Goal: Transaction & Acquisition: Purchase product/service

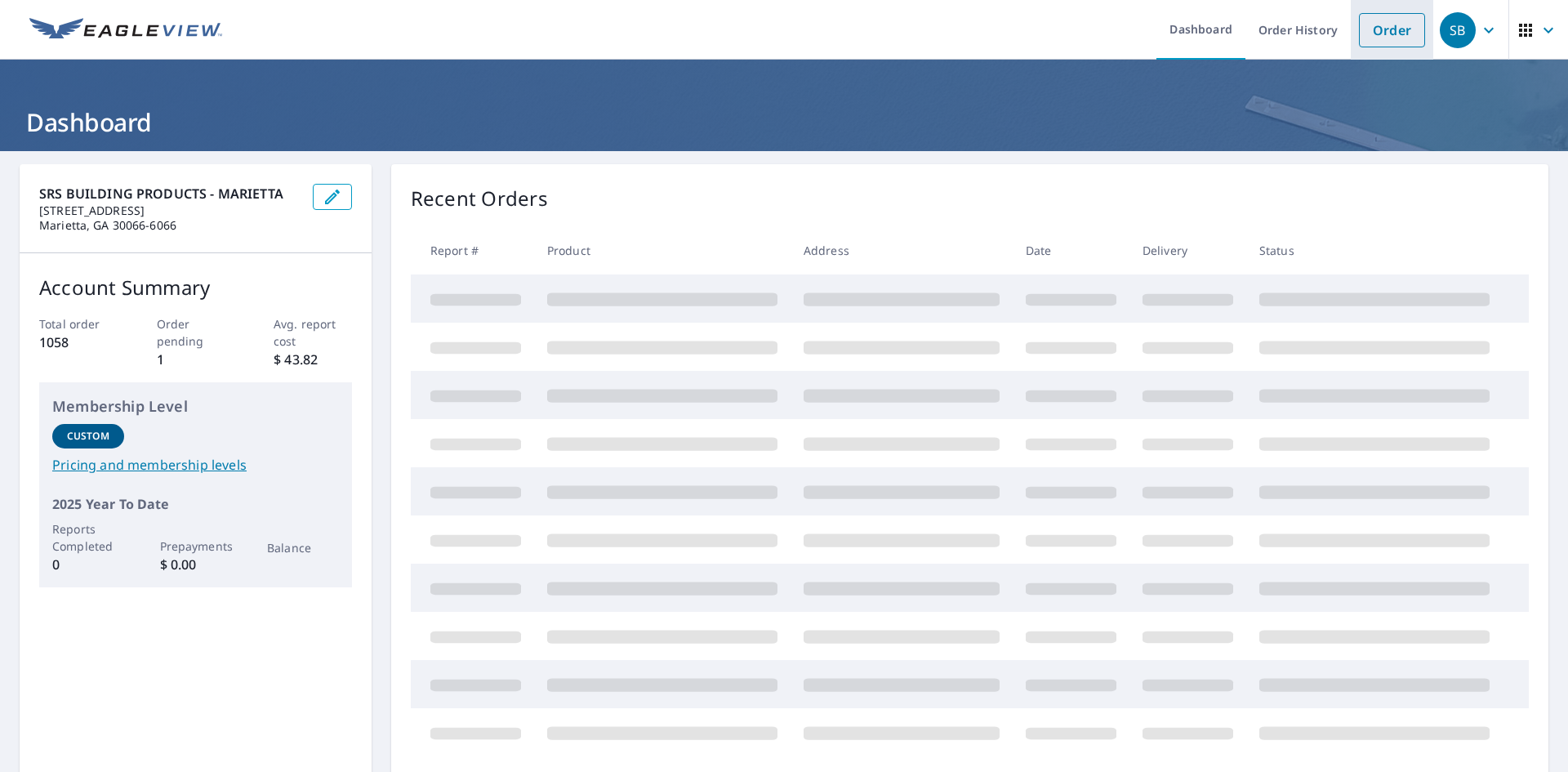
click at [1388, 22] on link "Order" at bounding box center [1392, 30] width 67 height 35
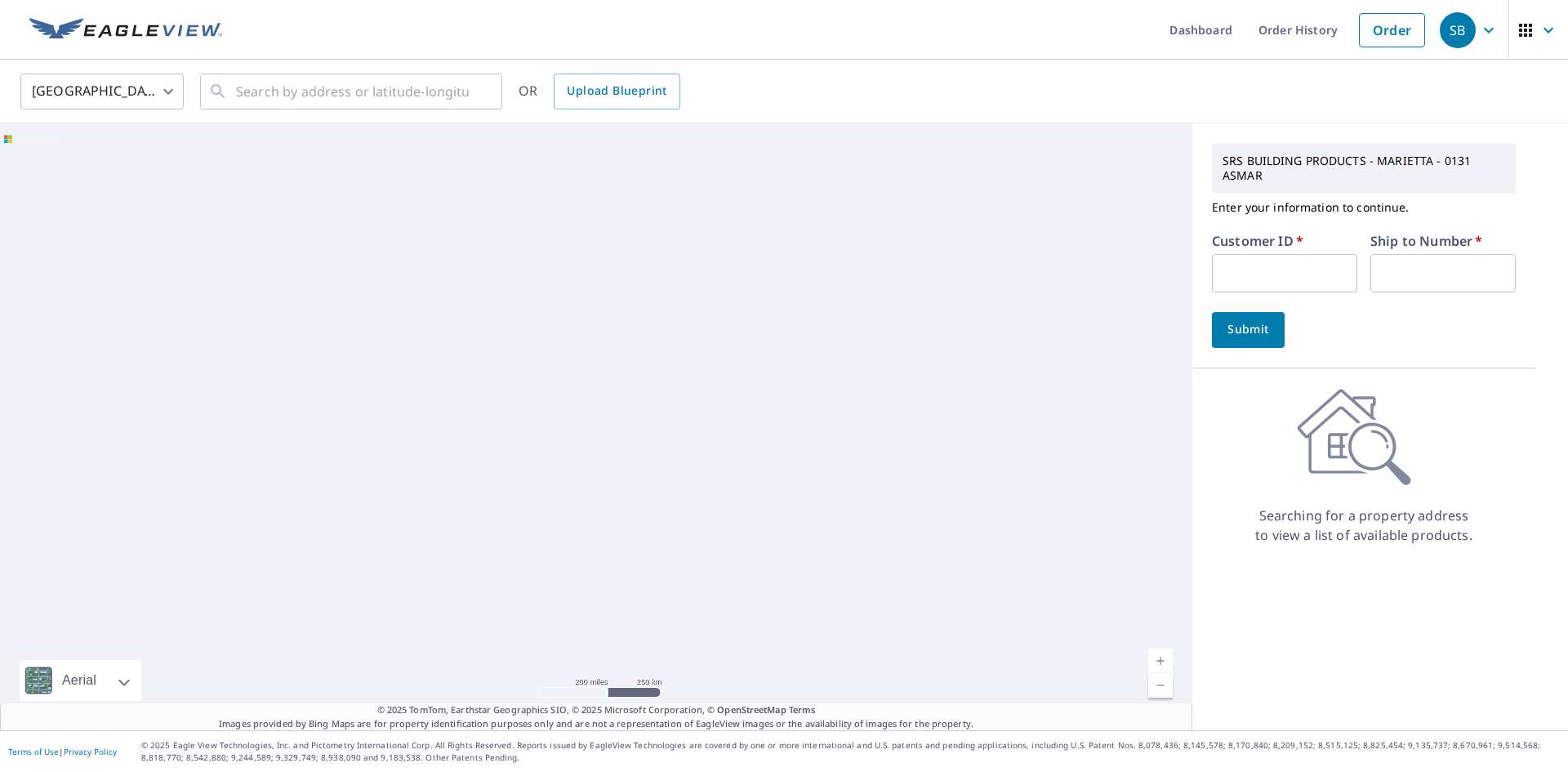
click at [1229, 273] on input "text" at bounding box center [1284, 273] width 145 height 38
click at [1230, 273] on input "text" at bounding box center [1284, 273] width 145 height 38
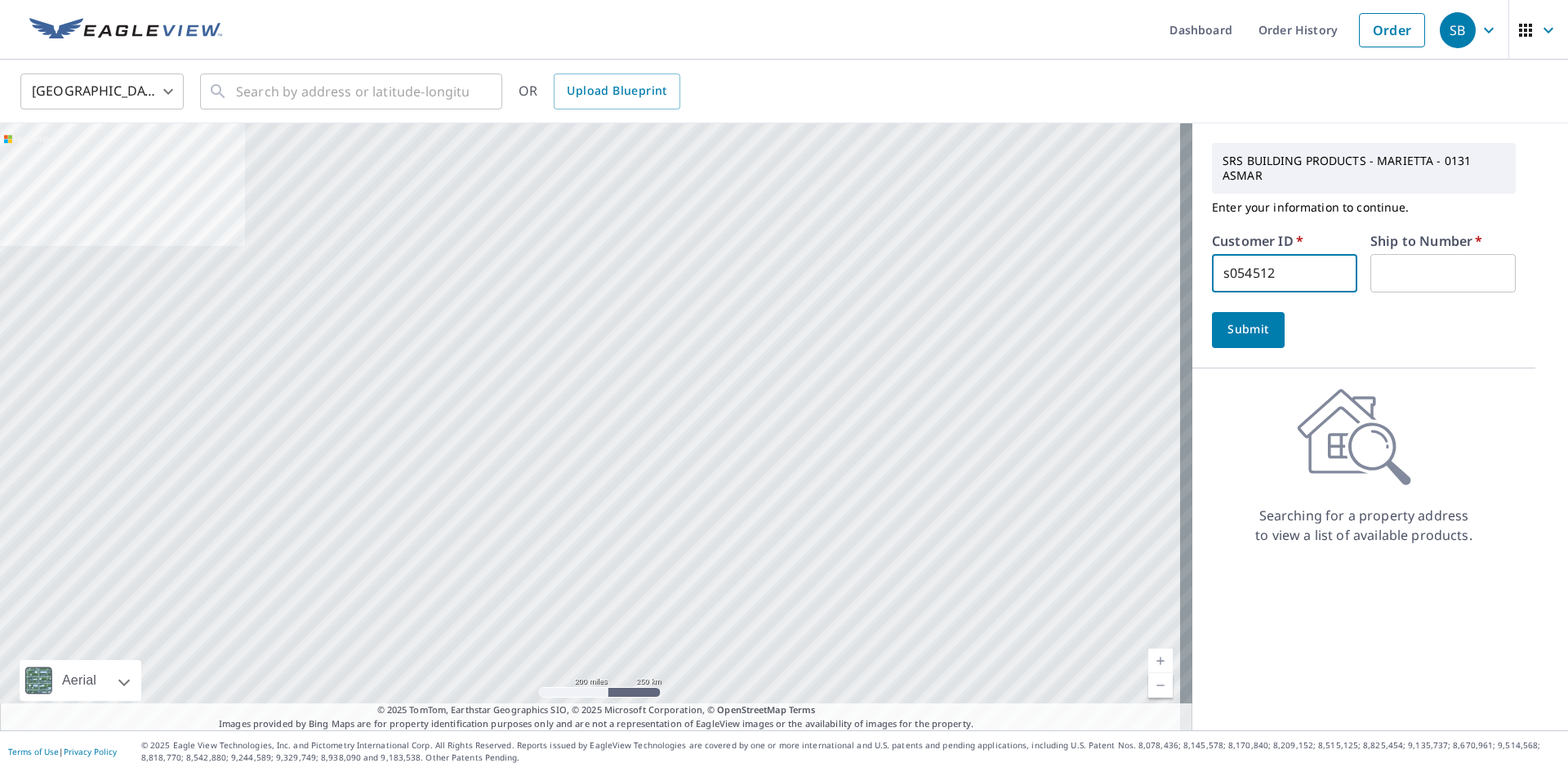
type input "s054512"
click at [1397, 266] on input "text" at bounding box center [1442, 273] width 145 height 38
click at [1398, 266] on input "text" at bounding box center [1442, 273] width 145 height 38
type input "1"
click at [1236, 335] on span "Submit" at bounding box center [1249, 330] width 47 height 21
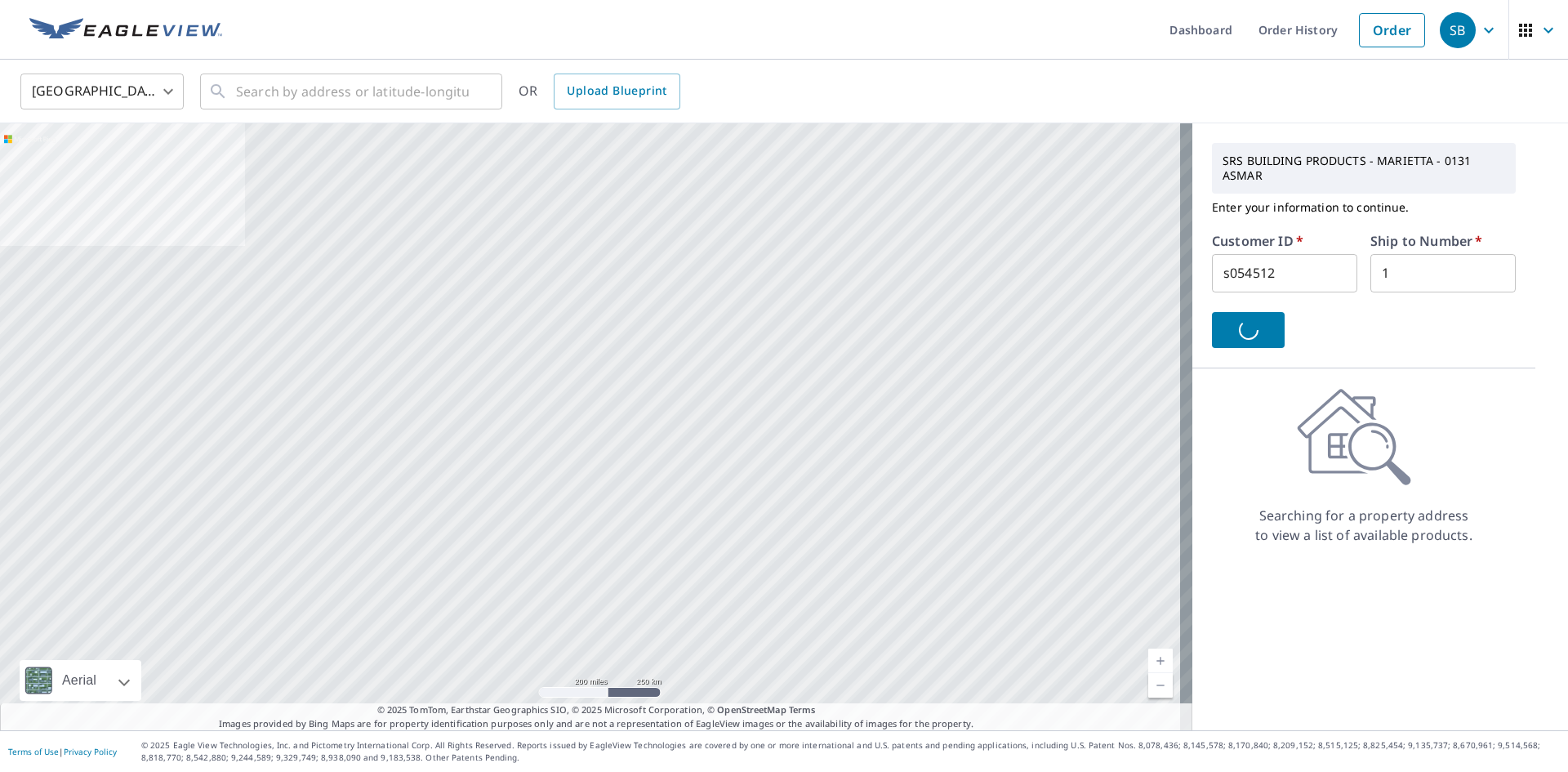
click at [1236, 335] on div at bounding box center [1364, 330] width 303 height 36
click at [406, 93] on input "text" at bounding box center [352, 91] width 233 height 46
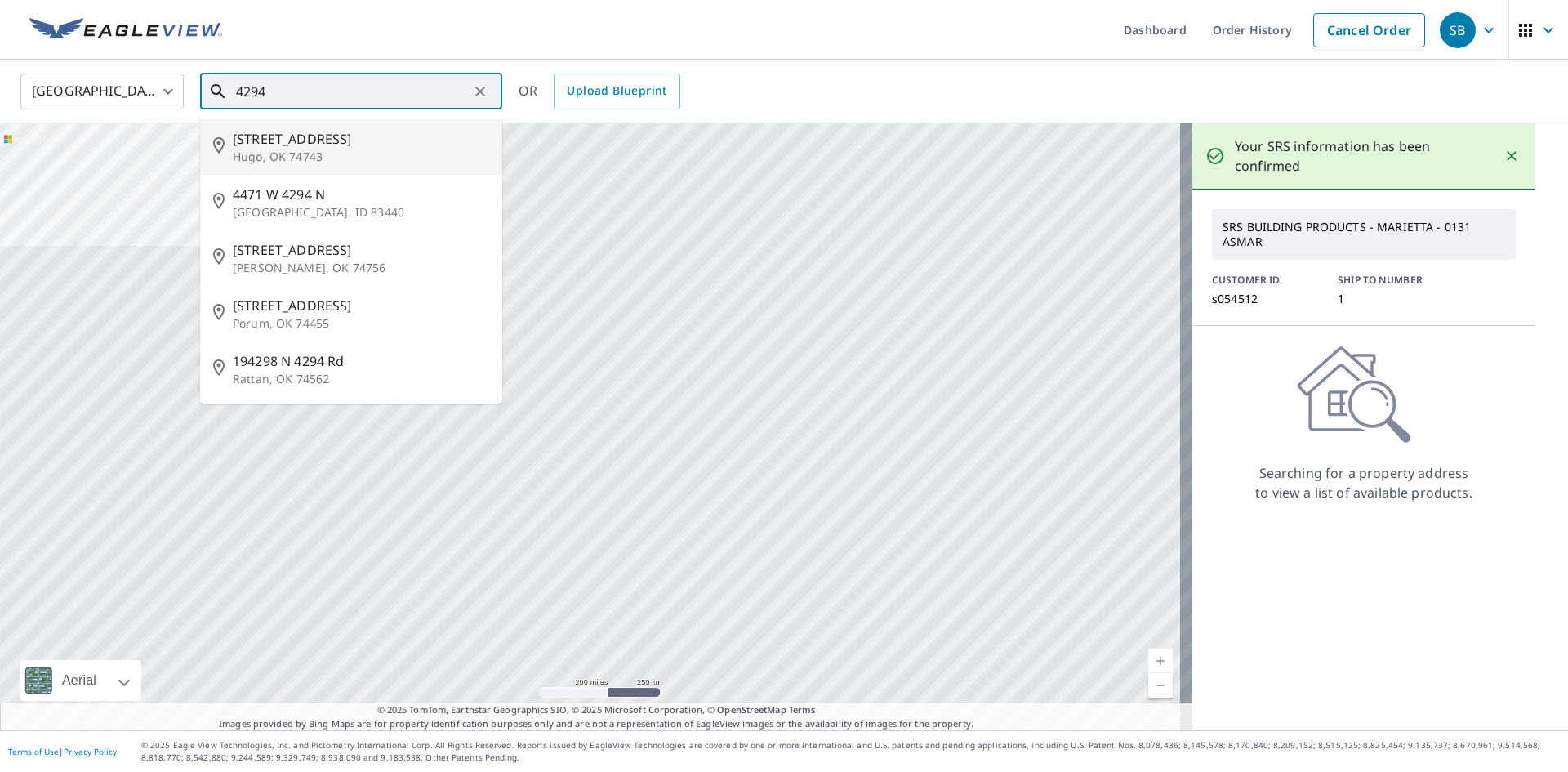
click at [354, 100] on input "4294" at bounding box center [352, 91] width 233 height 46
type input "4294"
click at [1382, 329] on div "Your SRS information has been confirmed SRS BUILDING PRODUCTS - MARIETTA - 0131…" at bounding box center [1364, 427] width 343 height 607
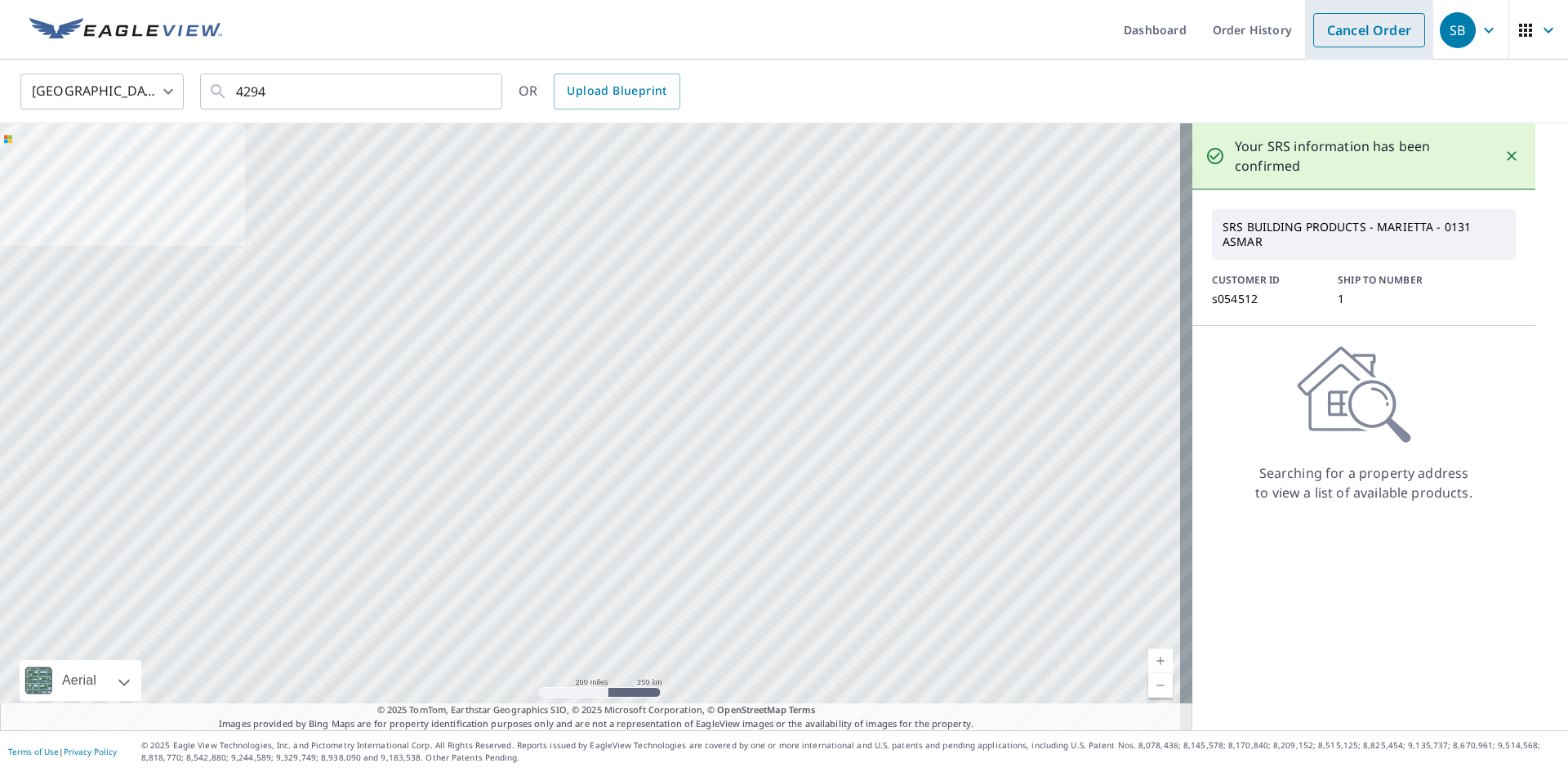
click at [1341, 29] on link "Cancel Order" at bounding box center [1368, 30] width 111 height 35
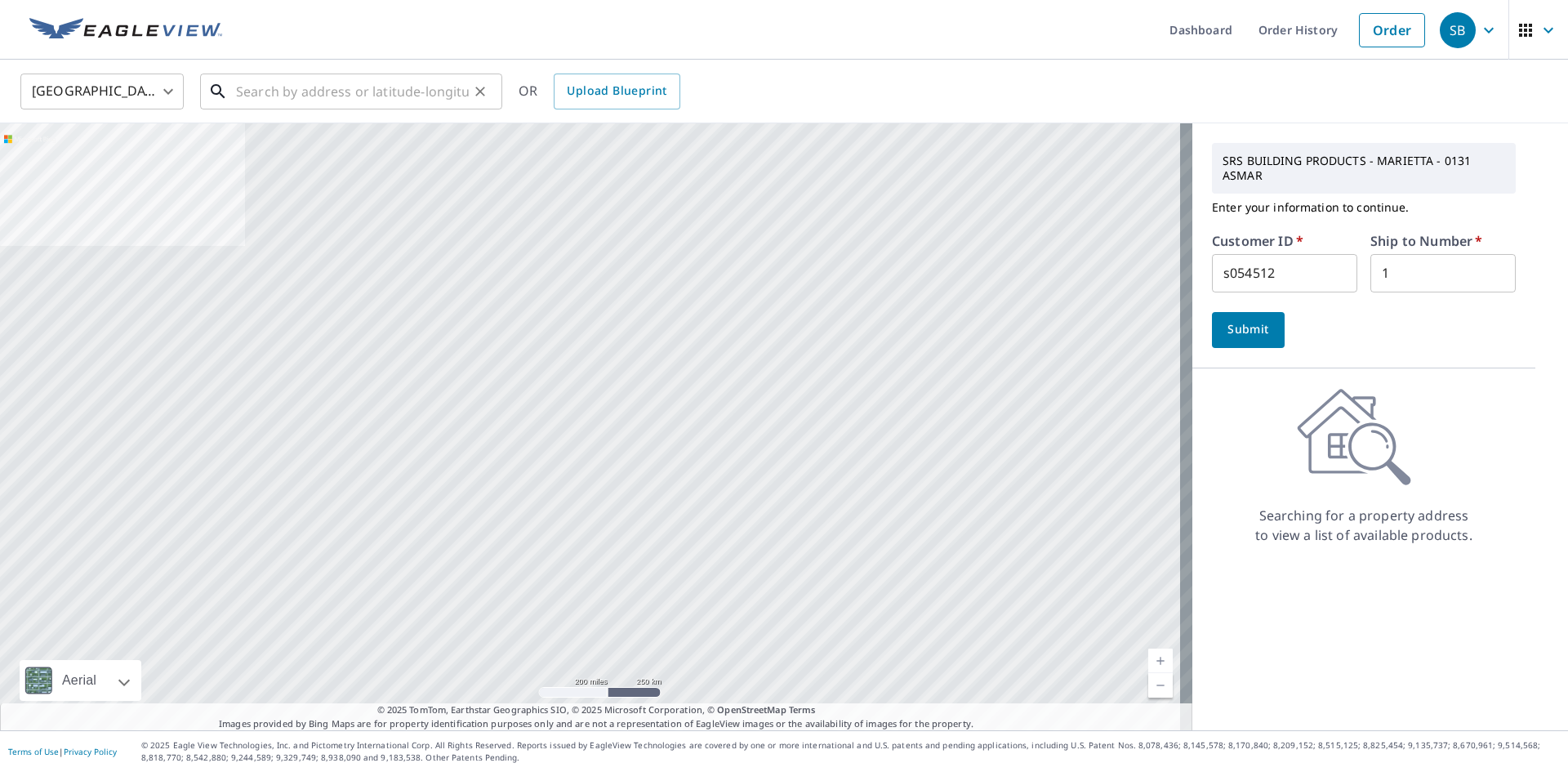
click at [356, 85] on input "text" at bounding box center [352, 91] width 233 height 46
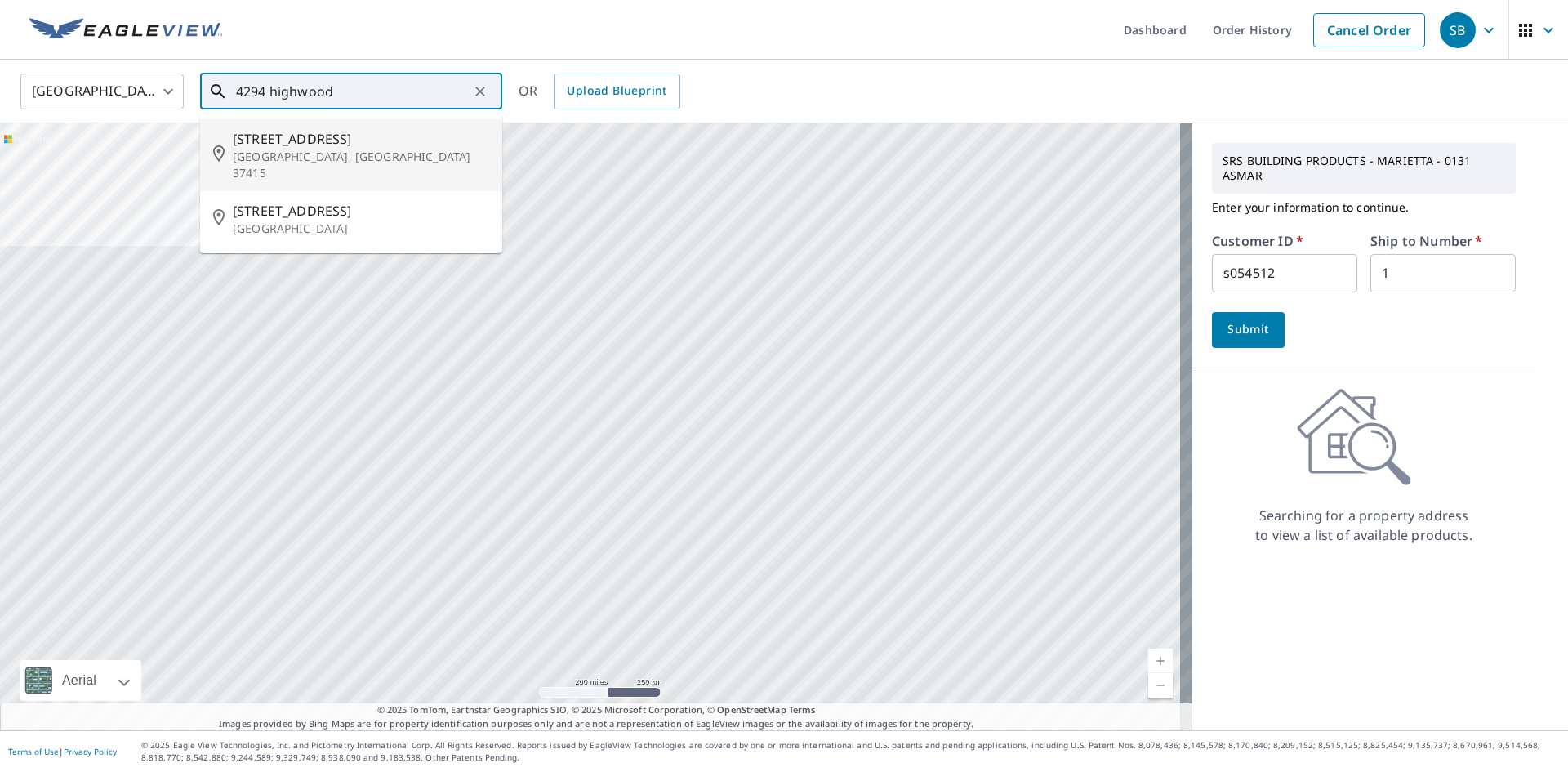
click at [364, 151] on p "[GEOGRAPHIC_DATA], [GEOGRAPHIC_DATA] 37415" at bounding box center [362, 165] width 257 height 33
type input "[STREET_ADDRESS]"
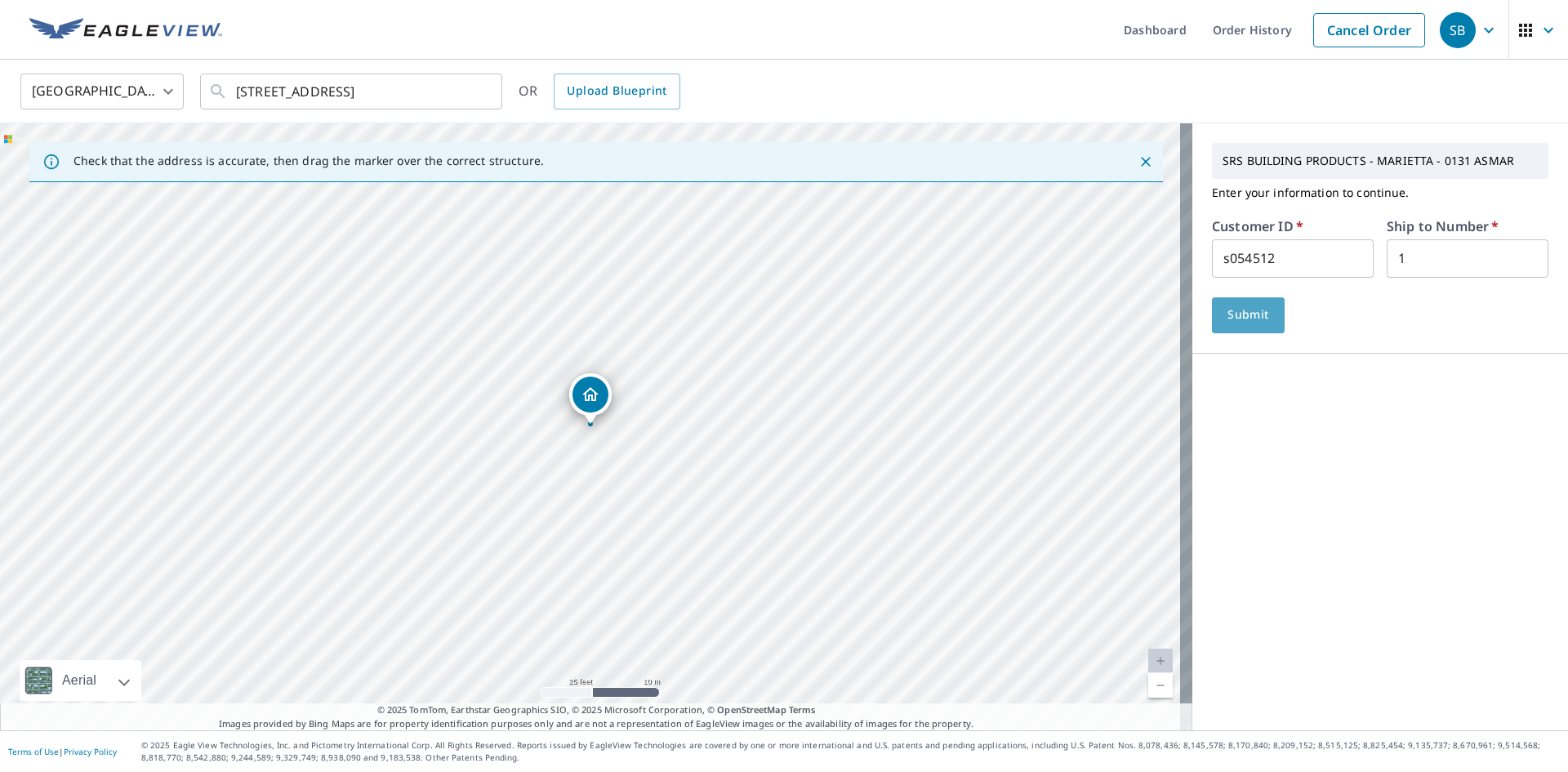
click at [1243, 308] on span "Submit" at bounding box center [1249, 315] width 47 height 21
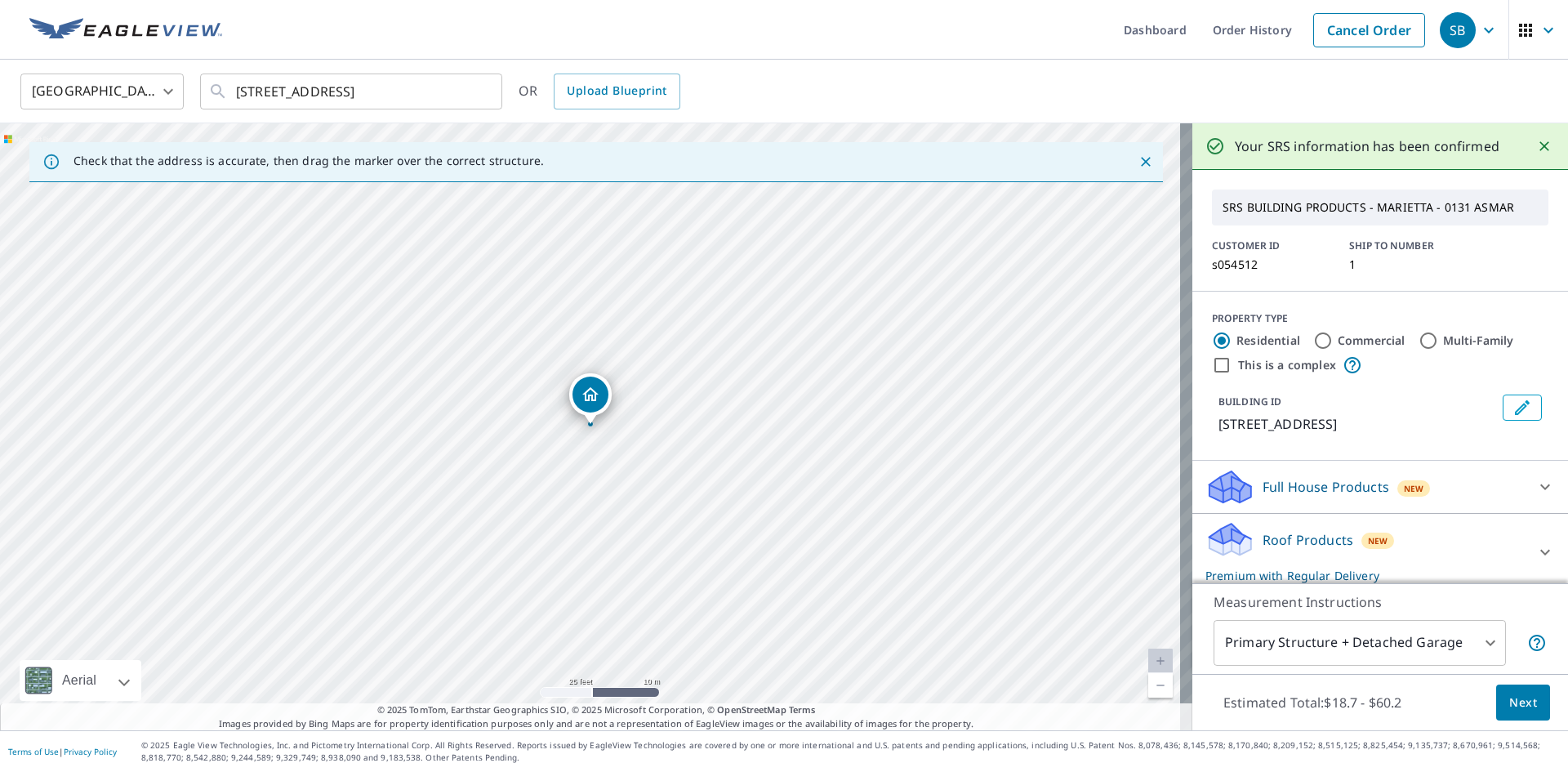
click at [1520, 703] on span "Next" at bounding box center [1524, 704] width 28 height 21
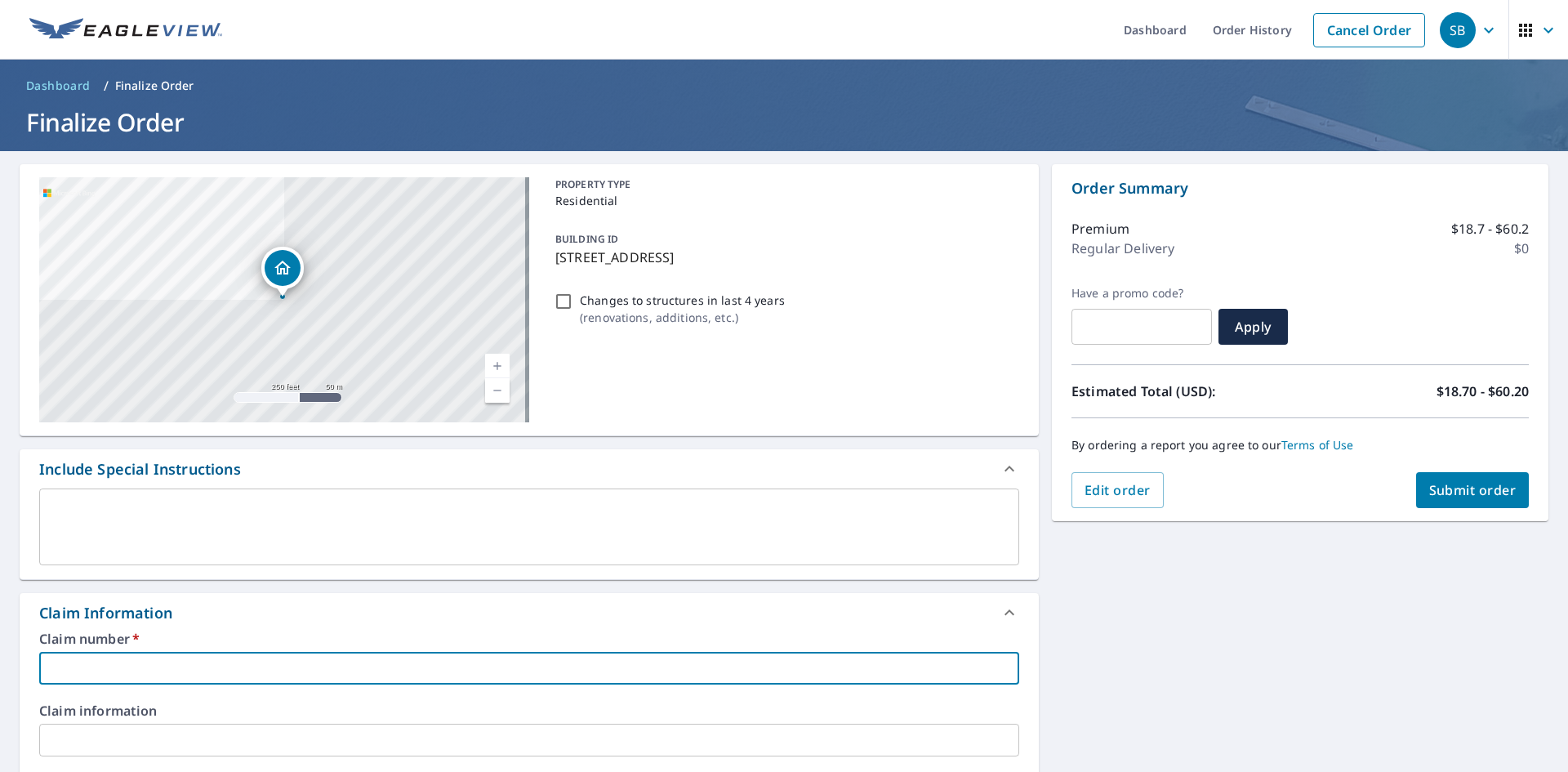
click at [229, 673] on input "text" at bounding box center [529, 668] width 981 height 33
type input "0131"
checkbox input "true"
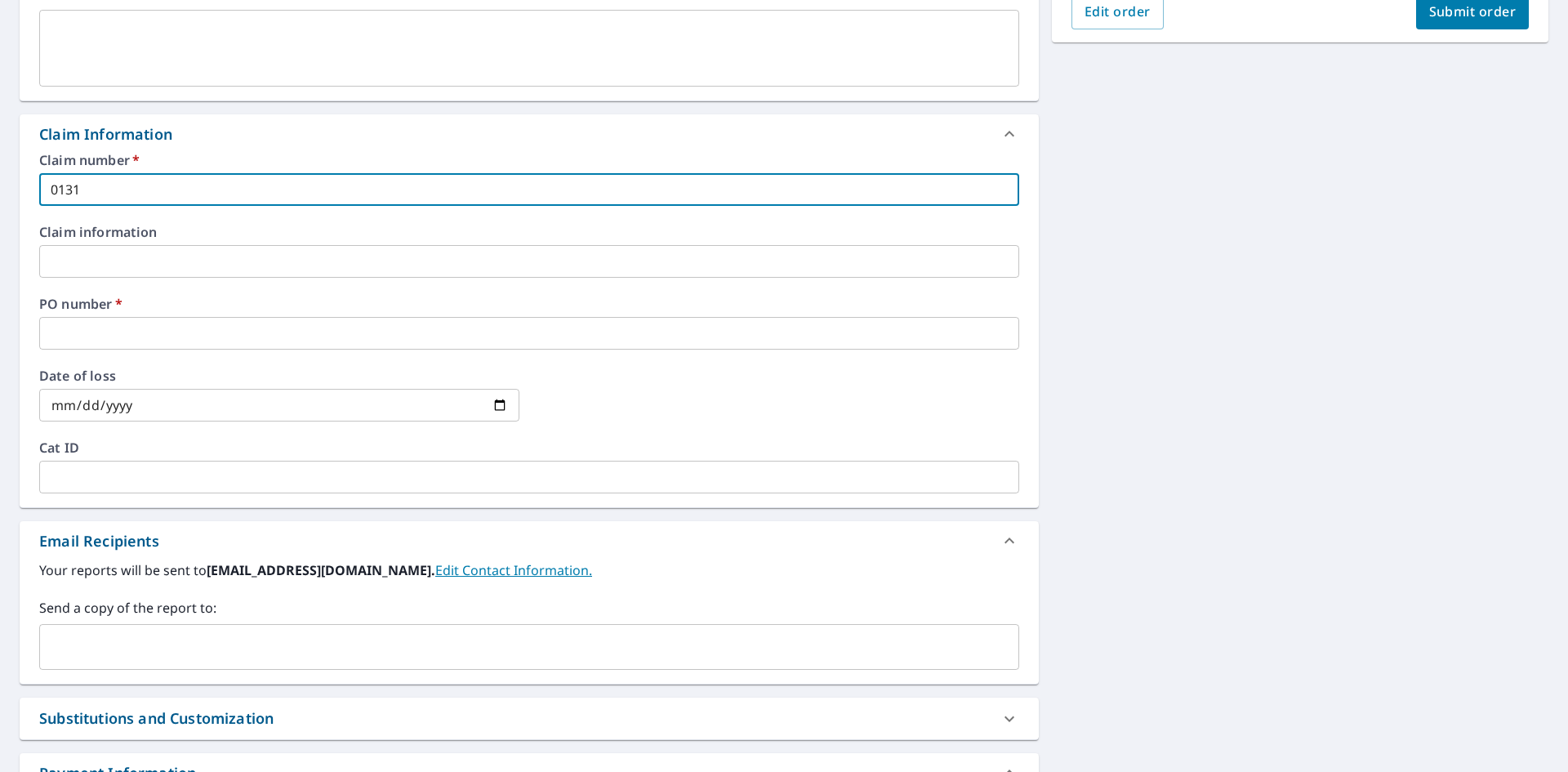
scroll to position [490, 0]
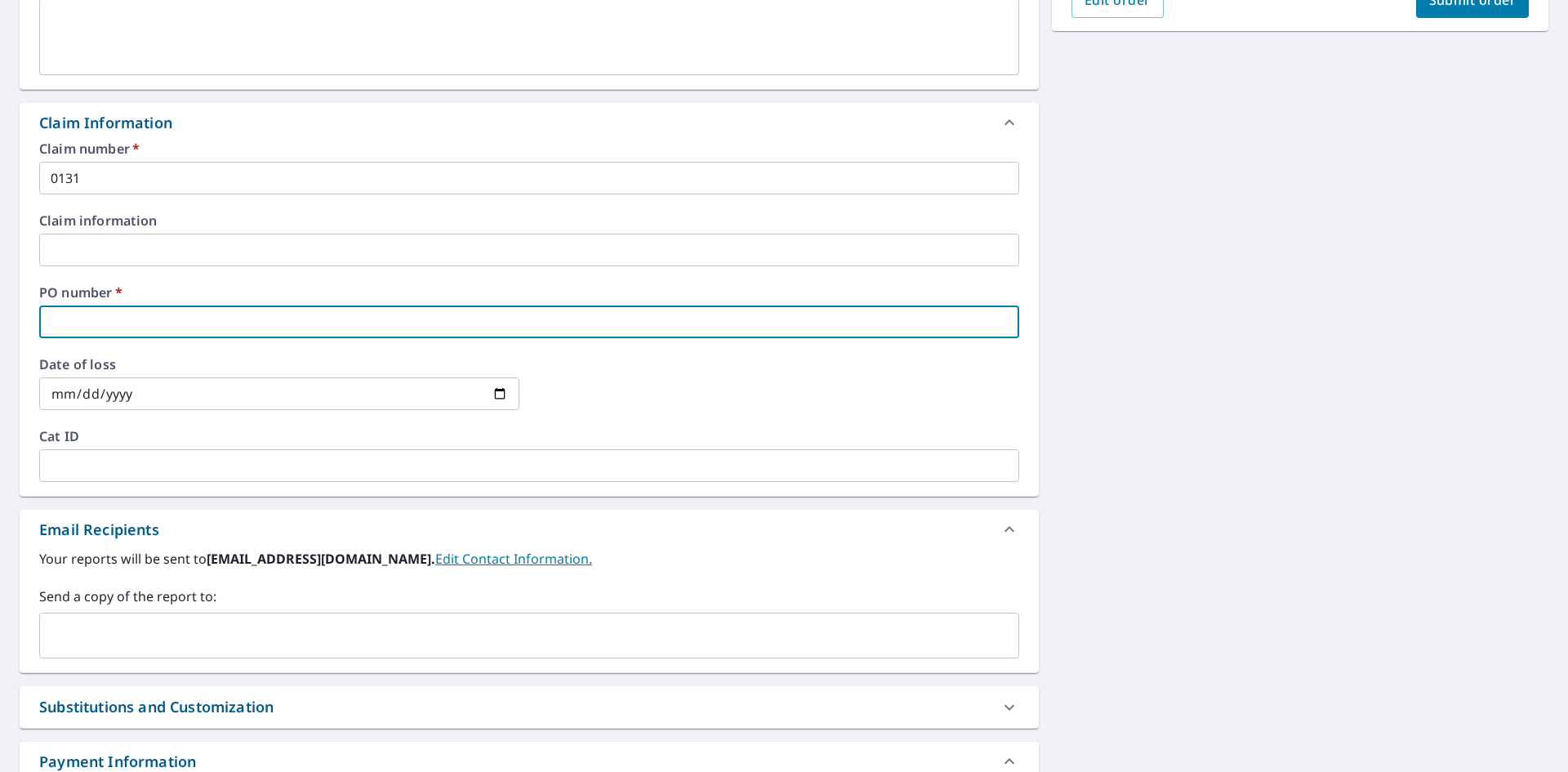
click at [146, 316] on input "text" at bounding box center [529, 321] width 981 height 33
type input "0131"
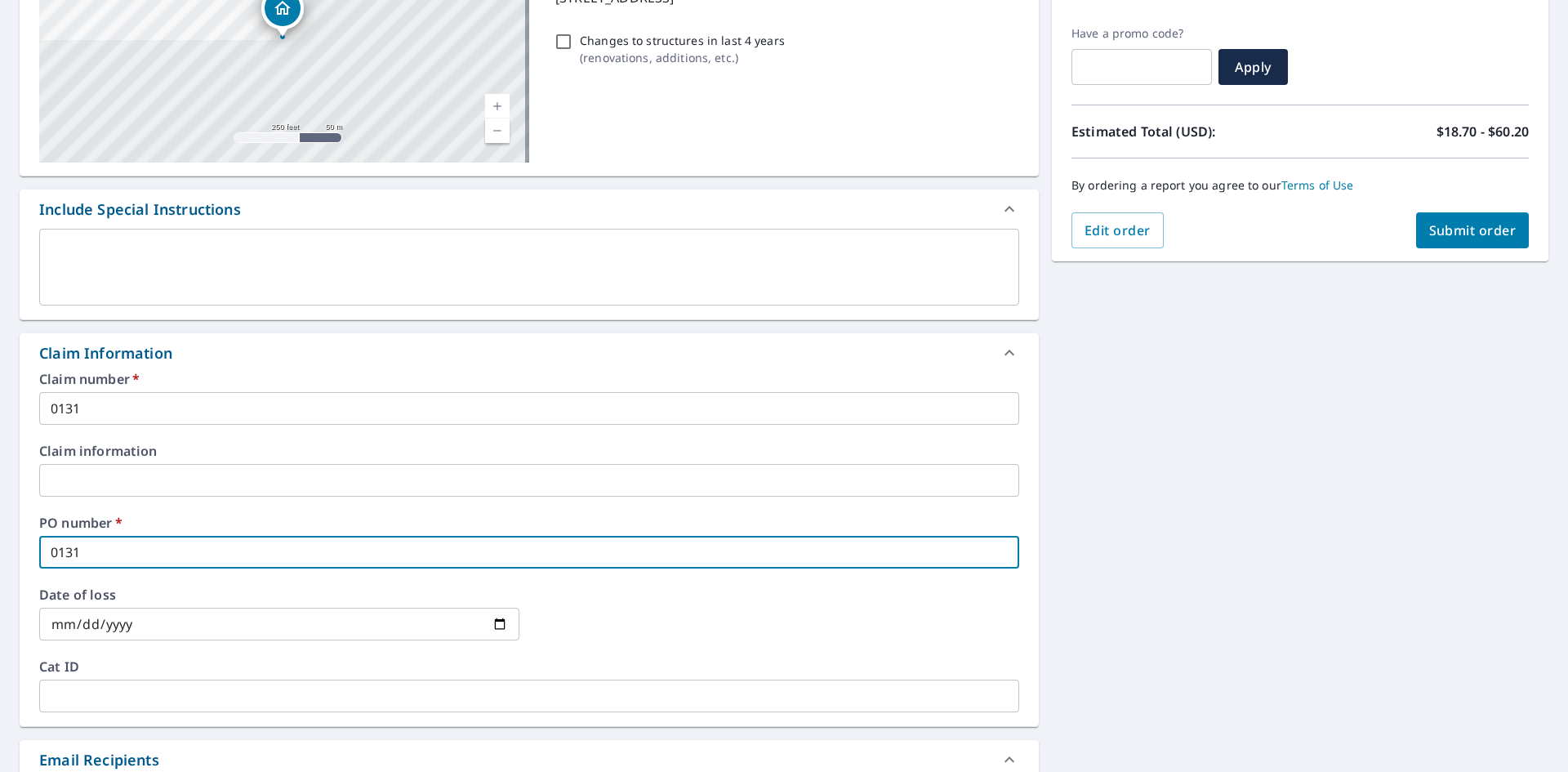
scroll to position [0, 0]
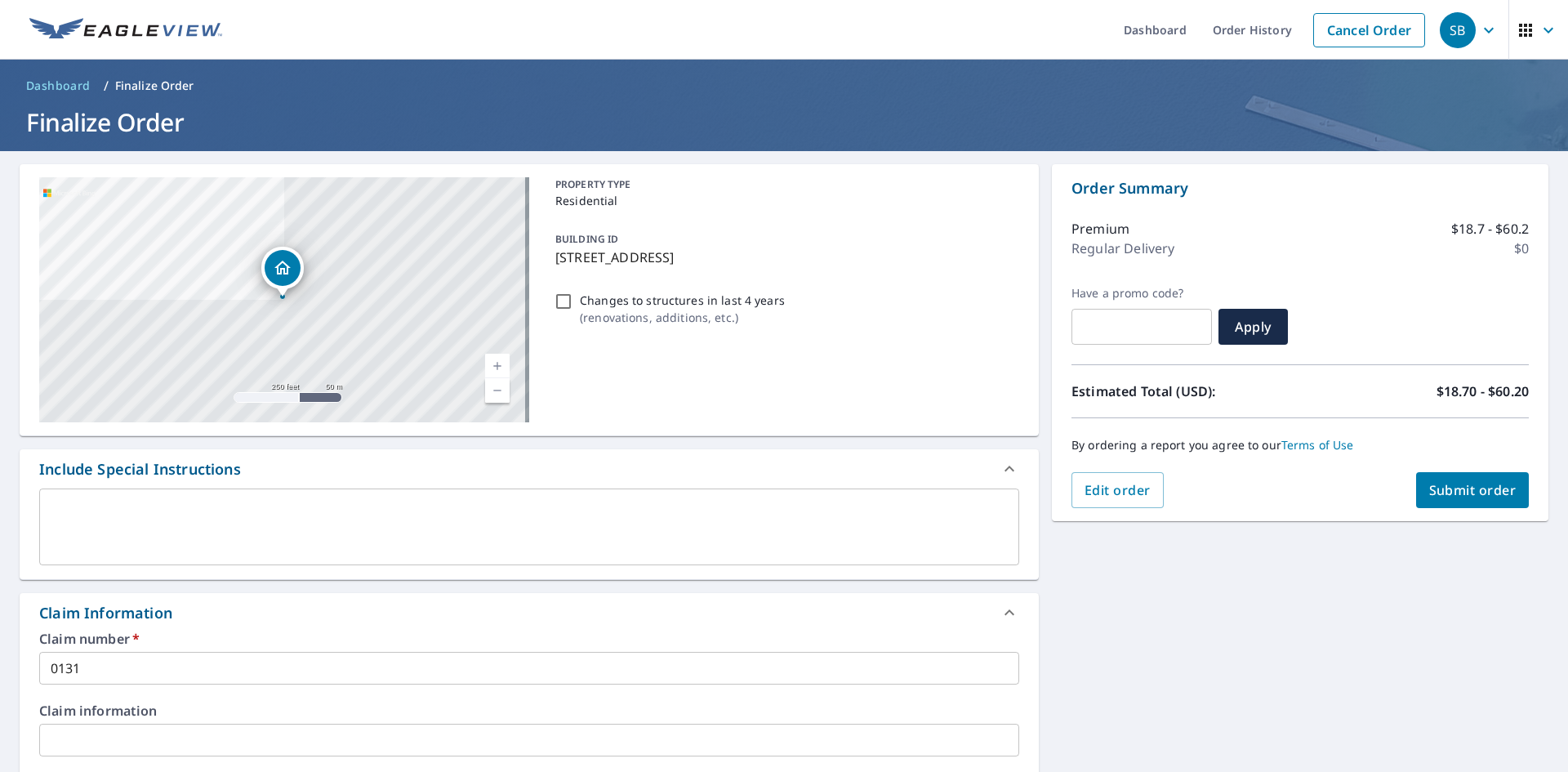
click at [1449, 489] on span "Submit order" at bounding box center [1472, 490] width 87 height 18
checkbox input "true"
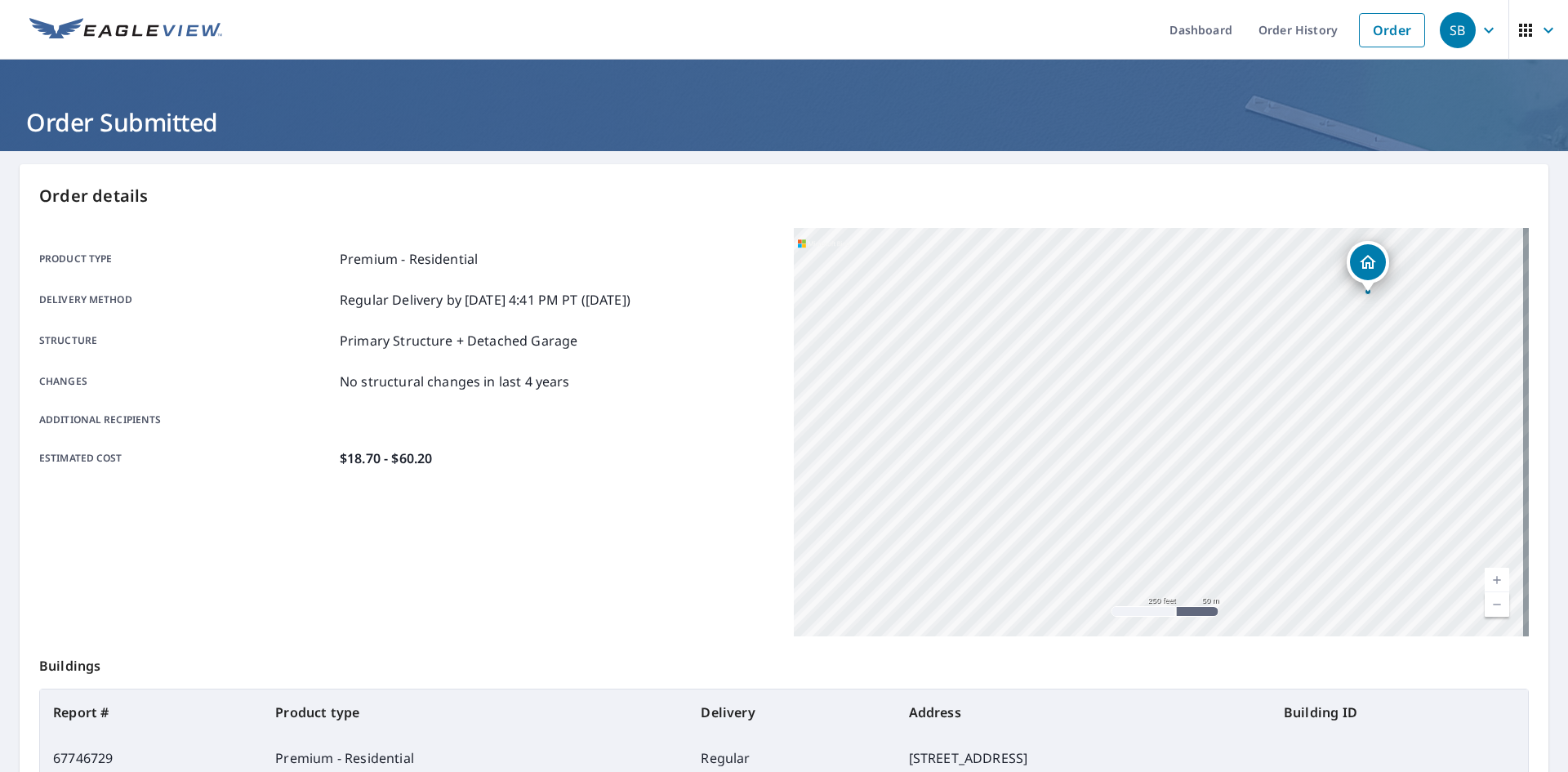
click at [1383, 331] on div "[STREET_ADDRESS]" at bounding box center [1161, 432] width 735 height 408
click at [1331, 361] on div "[STREET_ADDRESS]" at bounding box center [1161, 432] width 735 height 408
drag, startPoint x: 1205, startPoint y: 445, endPoint x: 1170, endPoint y: 493, distance: 59.4
click at [1192, 457] on div "[STREET_ADDRESS]" at bounding box center [1161, 432] width 735 height 408
drag, startPoint x: 1170, startPoint y: 493, endPoint x: 1153, endPoint y: 501, distance: 18.8
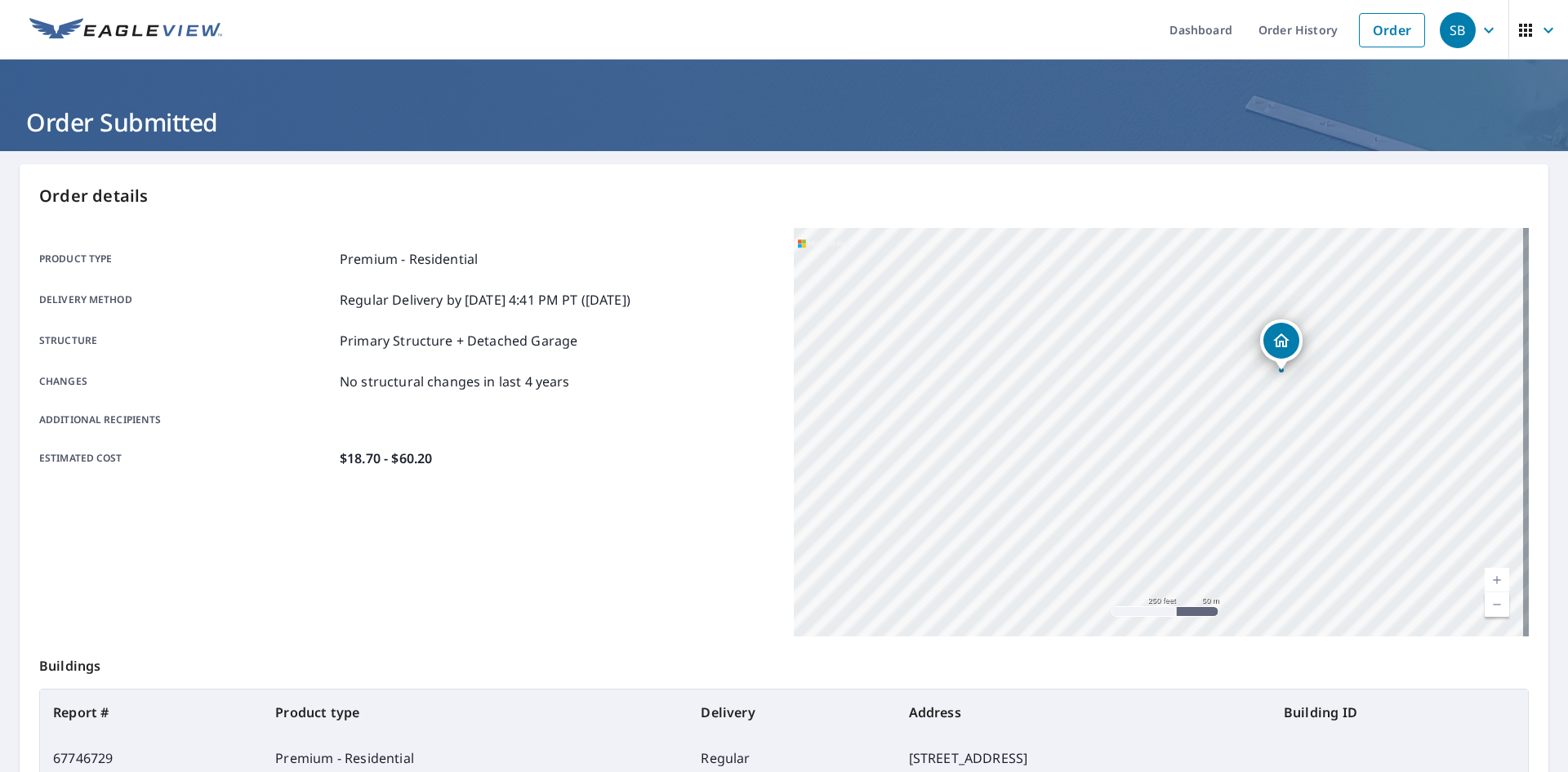
click at [1166, 500] on div "[STREET_ADDRESS]" at bounding box center [1161, 432] width 735 height 408
click at [1159, 501] on div "[STREET_ADDRESS]" at bounding box center [1161, 432] width 735 height 408
click at [1293, 376] on div "[STREET_ADDRESS]" at bounding box center [1161, 432] width 735 height 408
click at [1273, 406] on div "[STREET_ADDRESS]" at bounding box center [1161, 432] width 735 height 408
drag, startPoint x: 1257, startPoint y: 430, endPoint x: 1235, endPoint y: 464, distance: 40.5
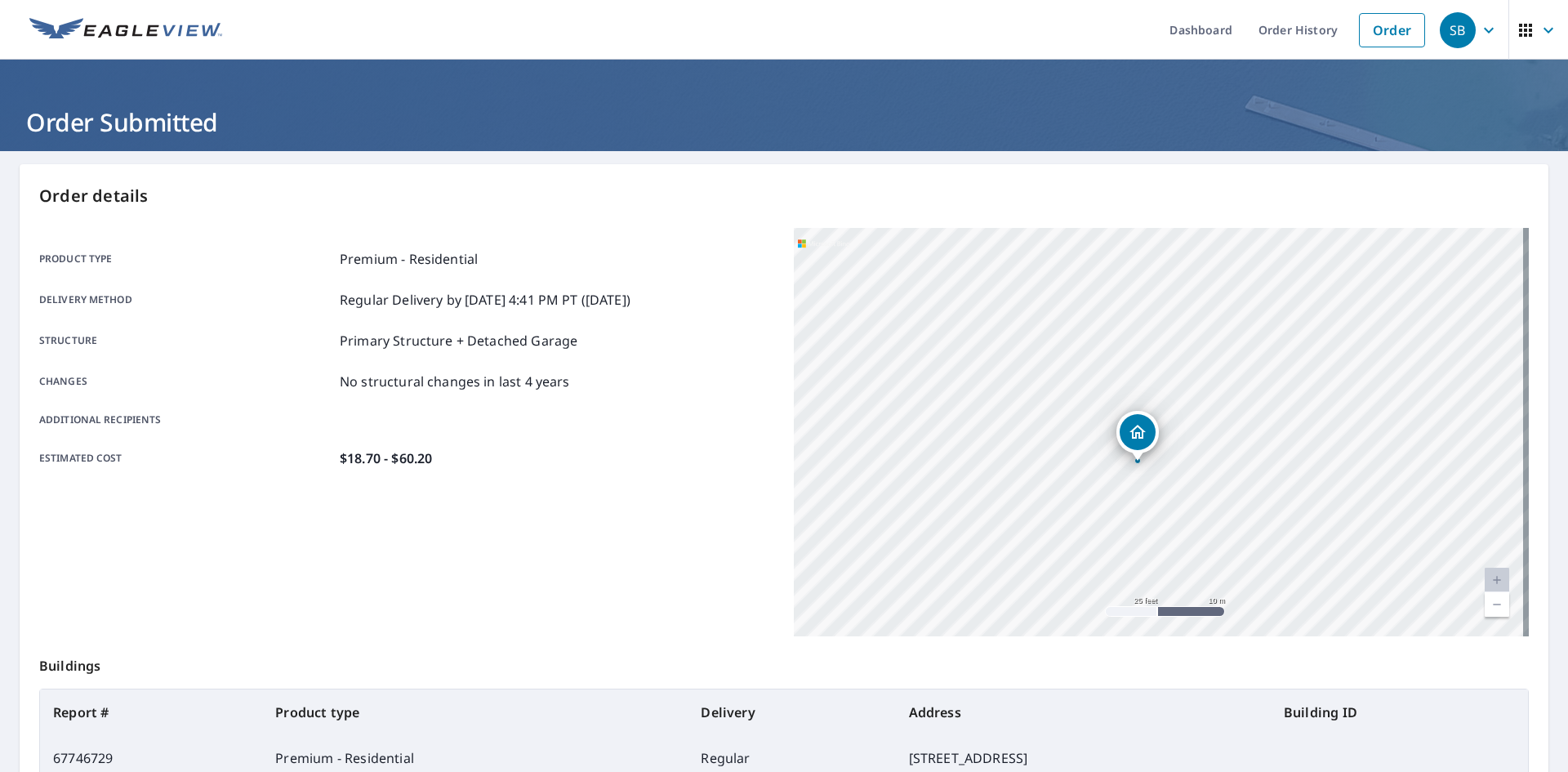
click at [1246, 448] on div "[STREET_ADDRESS]" at bounding box center [1161, 432] width 735 height 408
drag, startPoint x: 1235, startPoint y: 464, endPoint x: 1187, endPoint y: 468, distance: 48.2
click at [1187, 468] on div "[STREET_ADDRESS]" at bounding box center [1161, 432] width 735 height 408
